Goal: Transaction & Acquisition: Purchase product/service

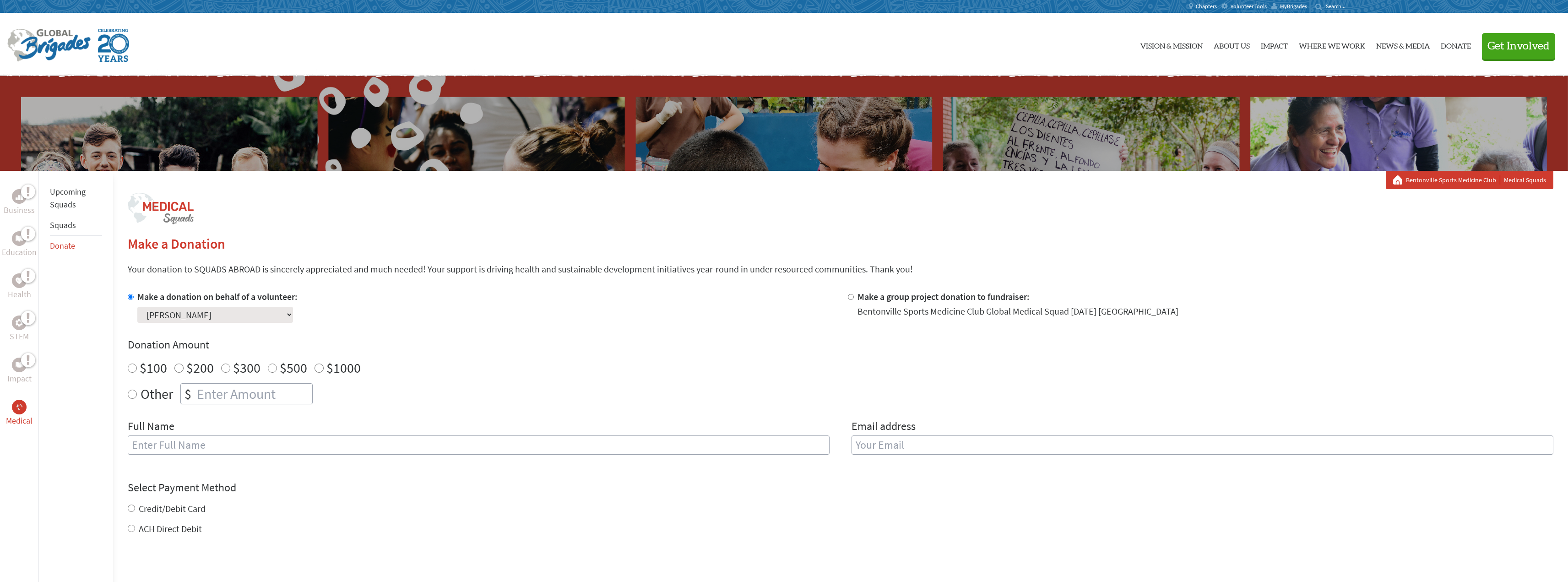
radio input "true"
click at [220, 393] on input "number" at bounding box center [253, 393] width 117 height 20
type input "250"
click at [210, 444] on input "text" at bounding box center [478, 445] width 702 height 19
type input "[PERSON_NAME]"
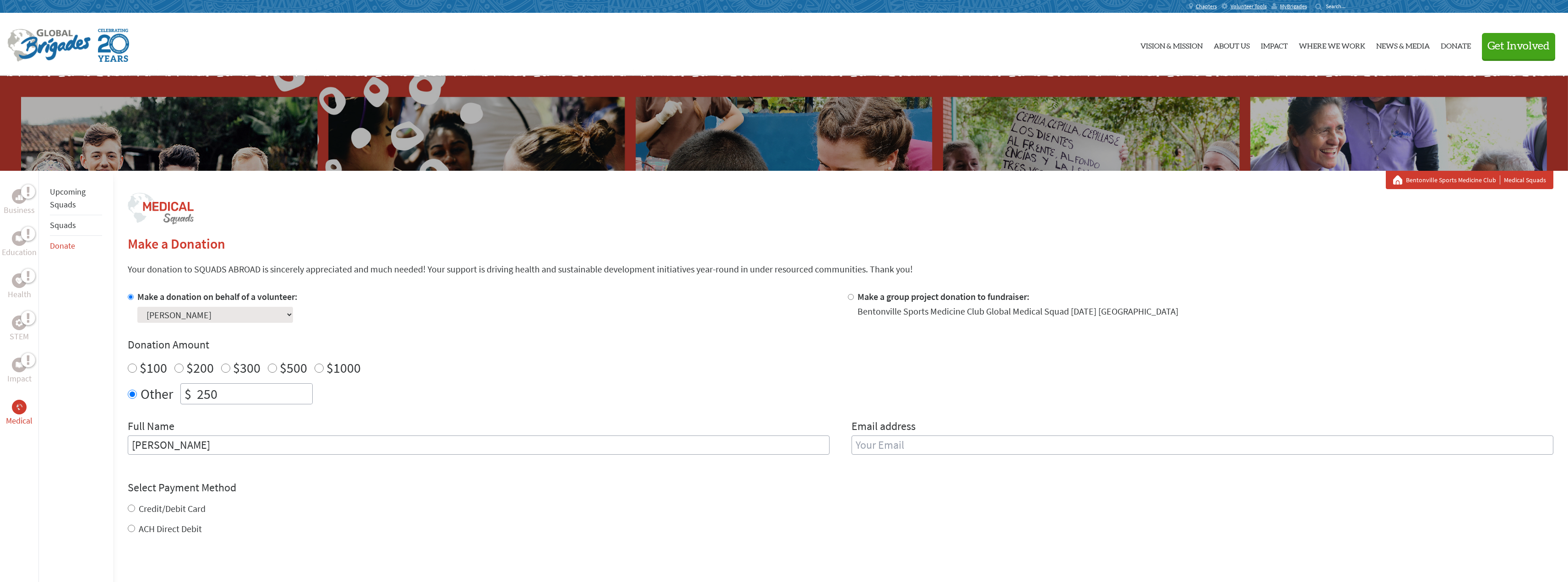
type input "[EMAIL_ADDRESS][DOMAIN_NAME]"
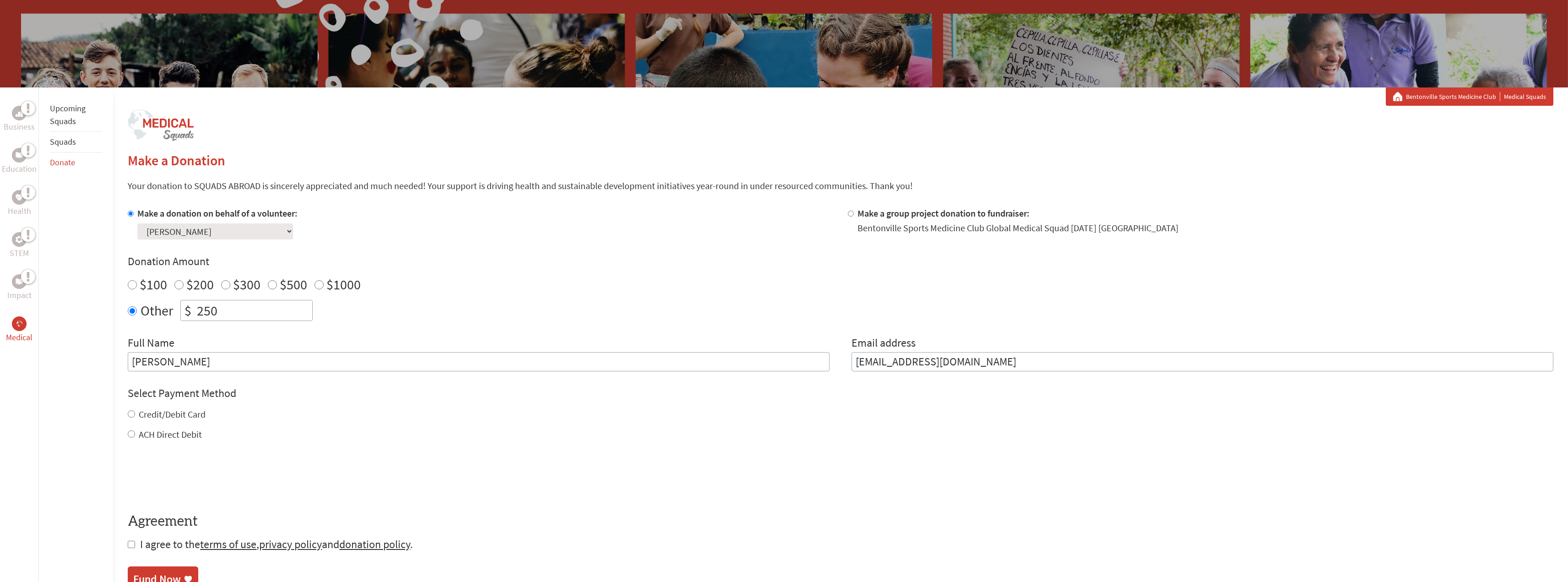
scroll to position [91, 0]
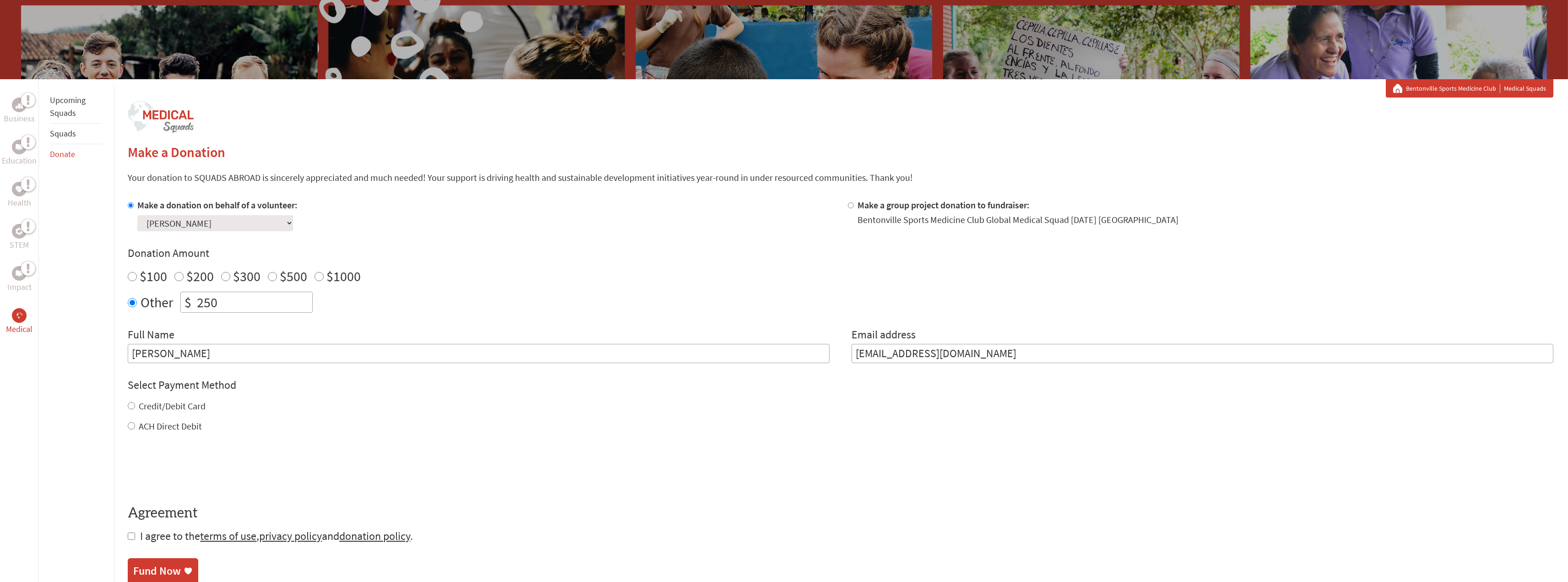
click at [131, 404] on input "Credit/Debit Card" at bounding box center [131, 405] width 7 height 7
radio input "true"
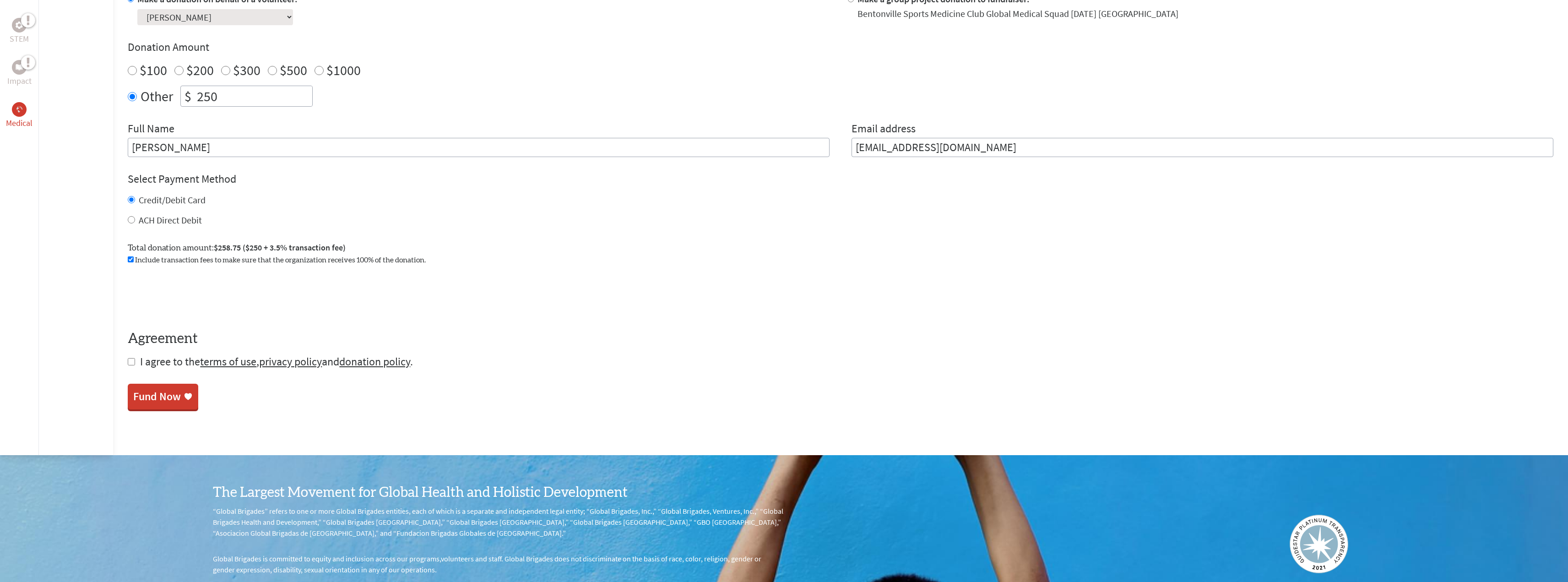
scroll to position [320, 0]
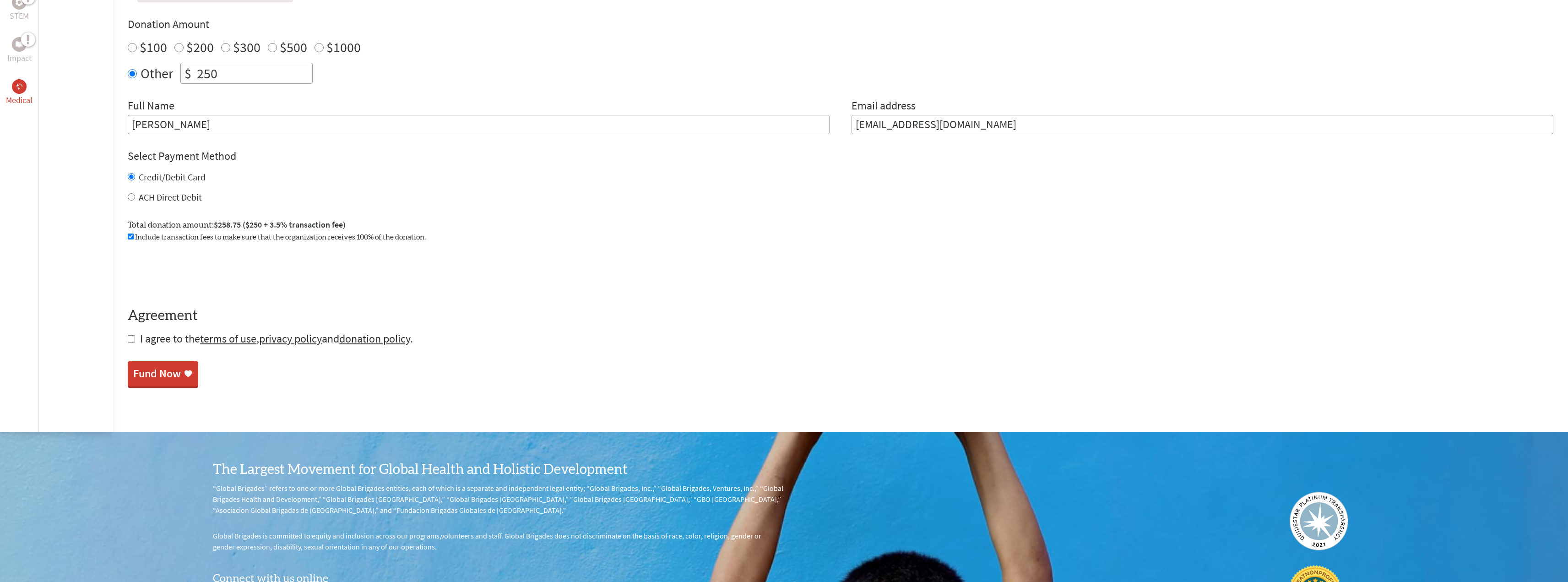
click at [130, 337] on input "checkbox" at bounding box center [131, 339] width 7 height 7
checkbox input "true"
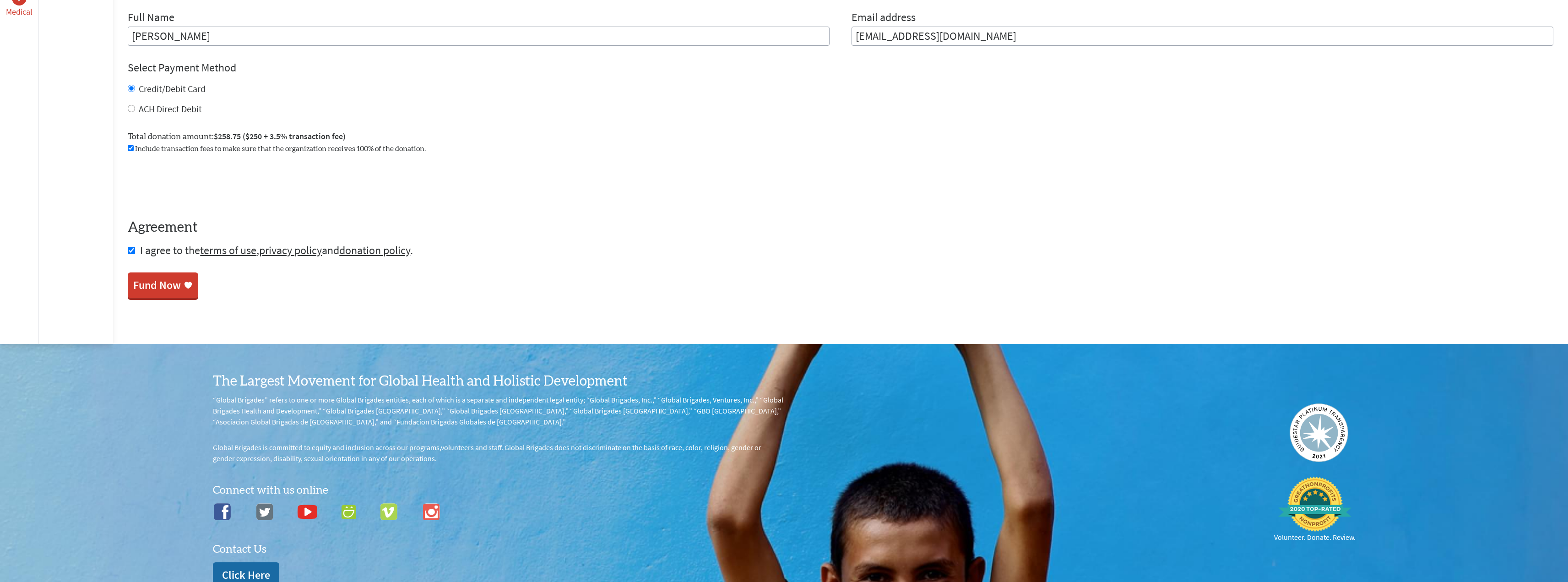
scroll to position [412, 0]
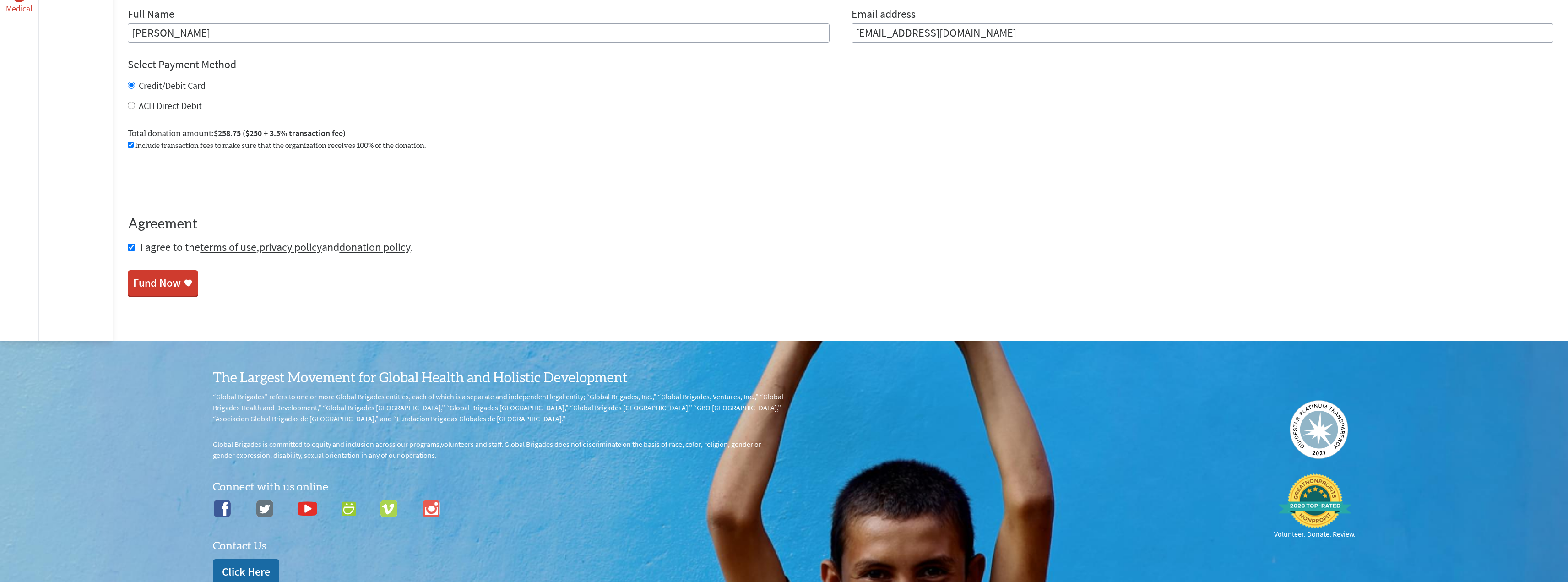
click at [167, 283] on div "Fund Now" at bounding box center [157, 283] width 47 height 15
